Goal: Task Accomplishment & Management: Manage account settings

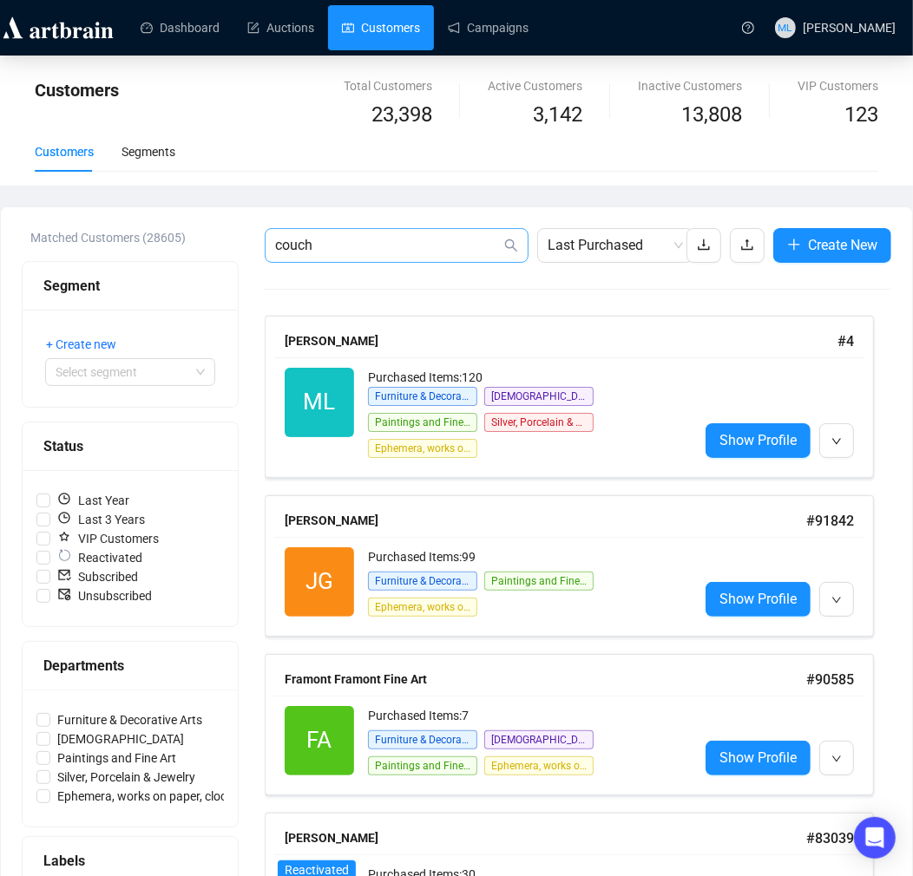
type input "couch"
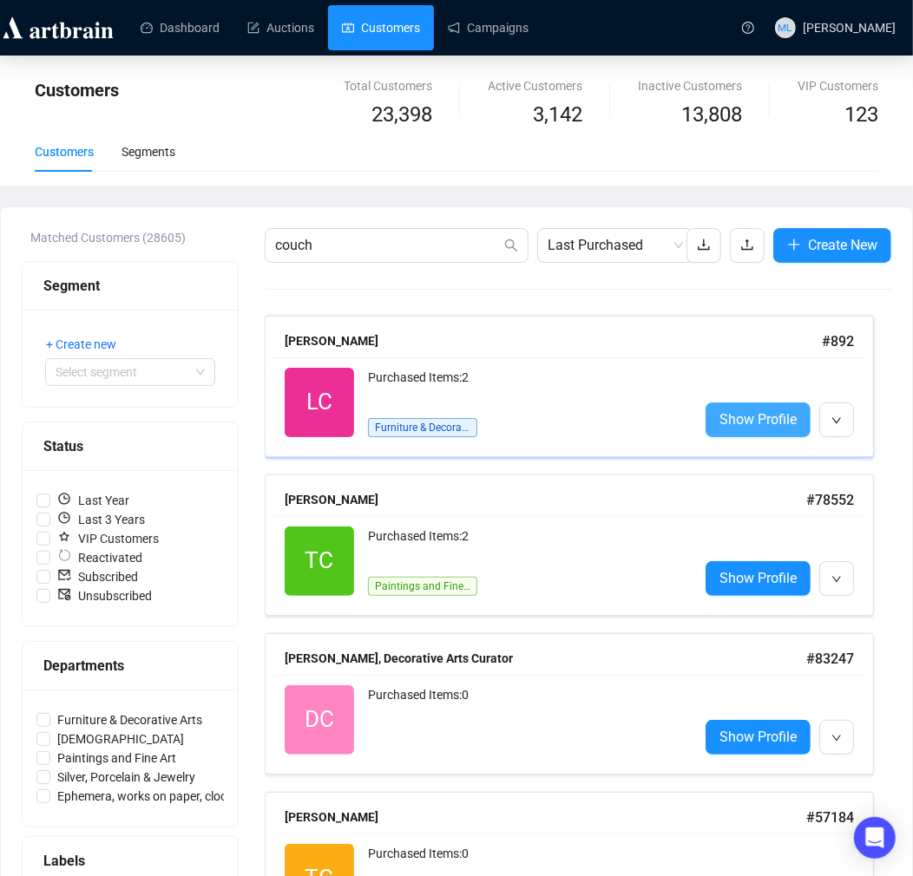
click at [762, 428] on span "Show Profile" at bounding box center [757, 420] width 77 height 22
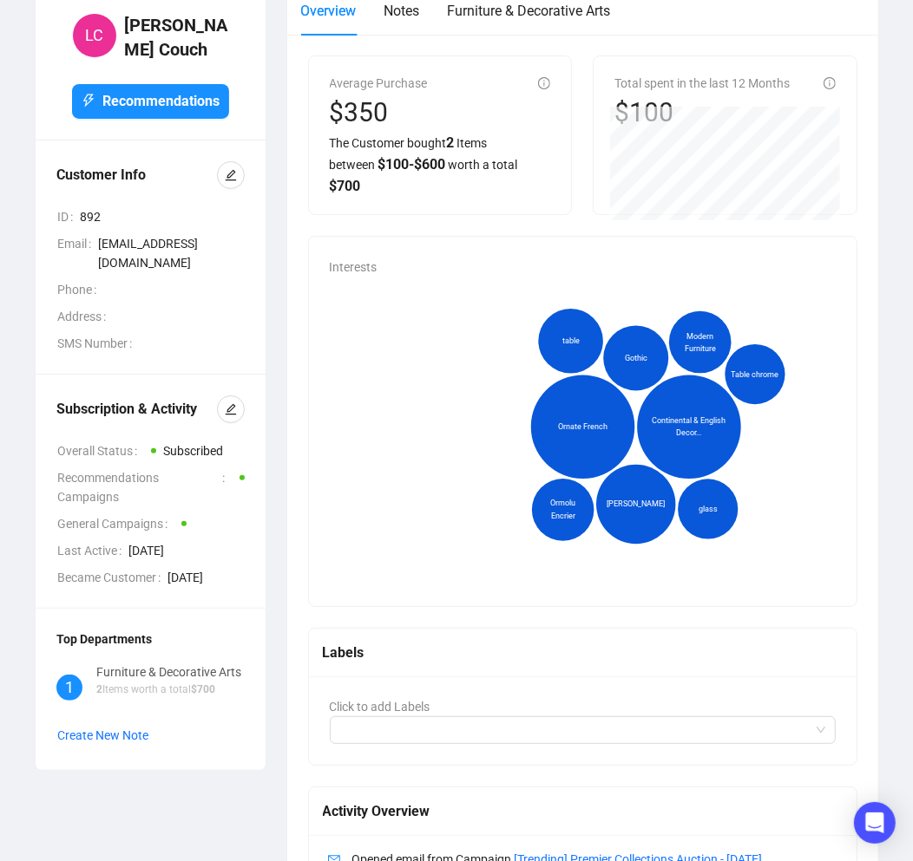
scroll to position [96, 0]
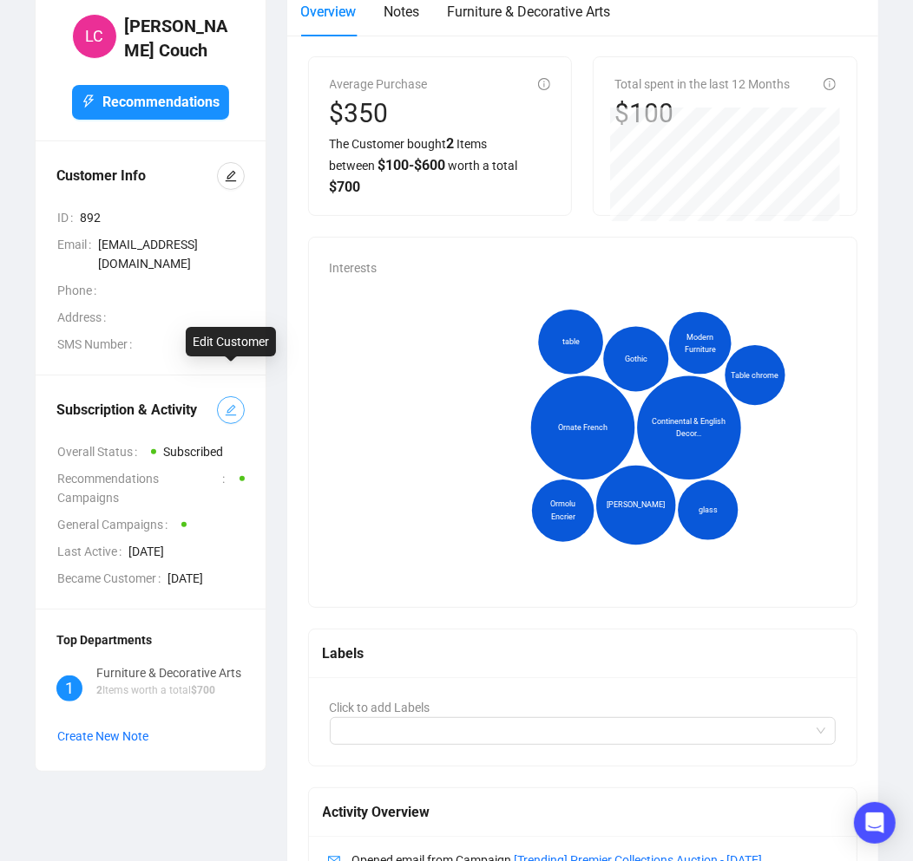
click at [235, 404] on icon "edit" at bounding box center [231, 410] width 12 height 12
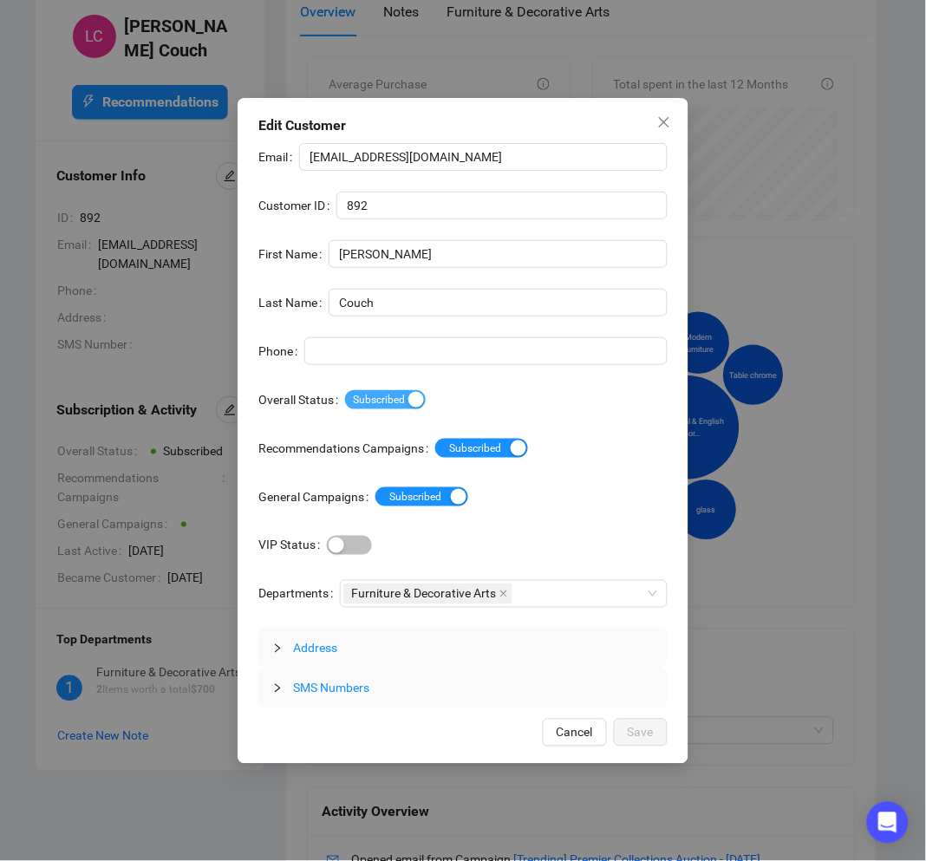
click at [403, 399] on span "Subscribed" at bounding box center [385, 399] width 81 height 19
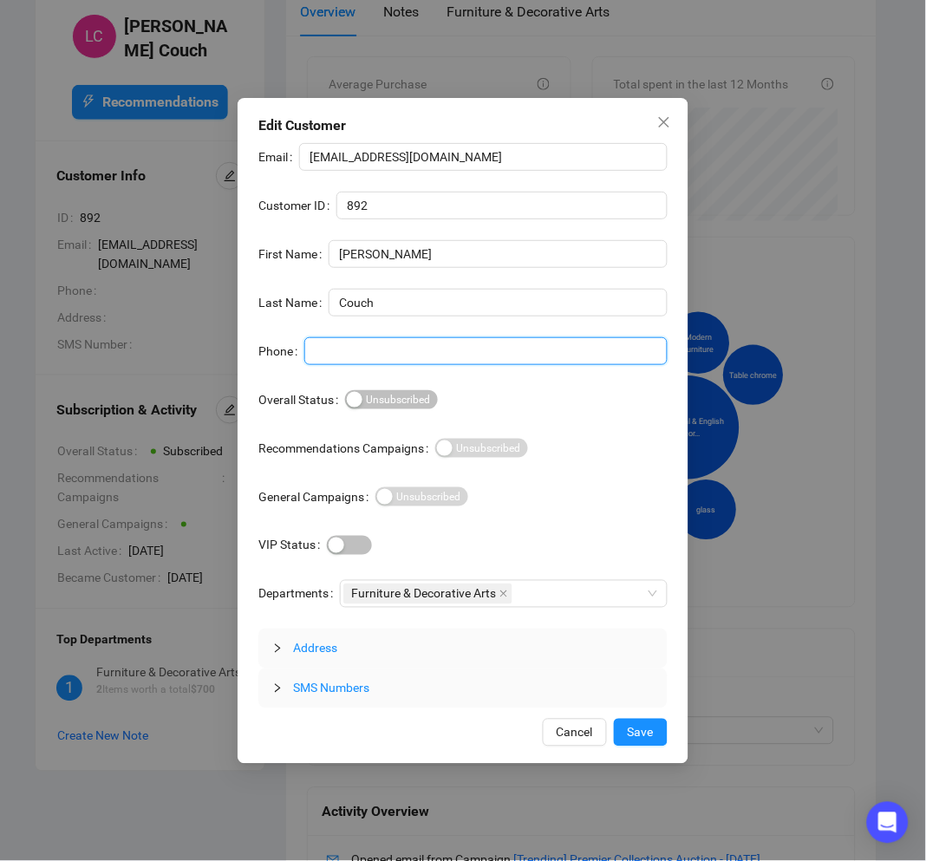
click at [377, 357] on input "Phone" at bounding box center [485, 351] width 363 height 28
type input "SEE RFC"
click at [647, 730] on span "Save" at bounding box center [641, 732] width 26 height 19
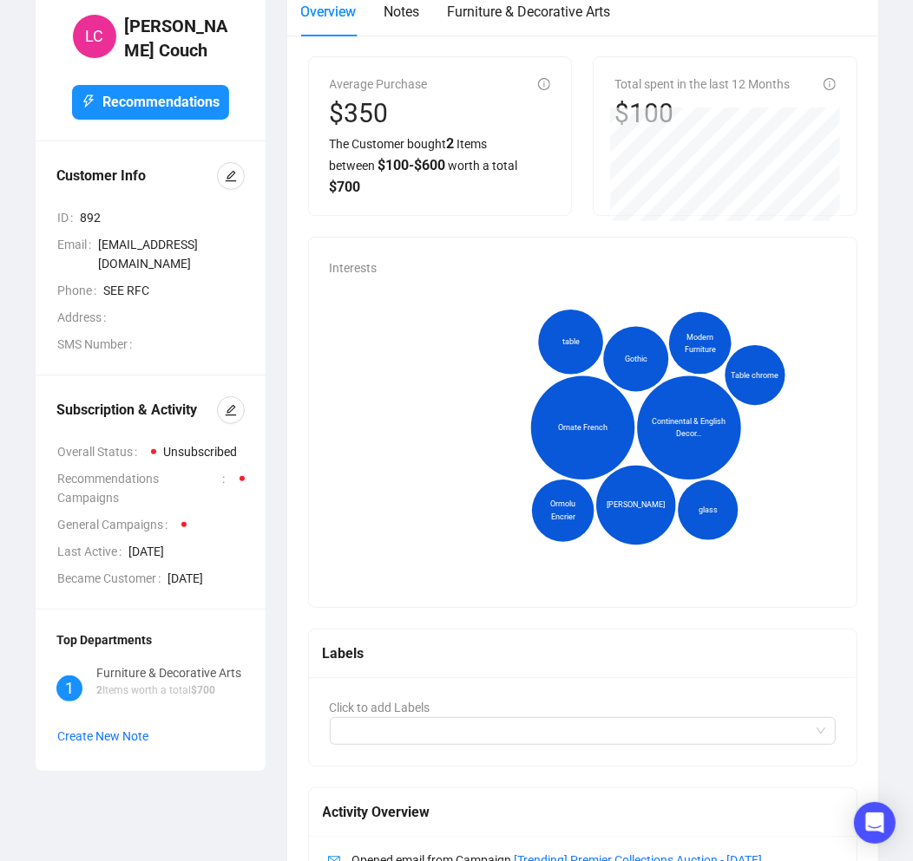
click at [418, 264] on div "Interests Ornate French Continental & English Decor... Mies van der [PERSON_NAM…" at bounding box center [582, 423] width 547 height 370
